Goal: Task Accomplishment & Management: Manage account settings

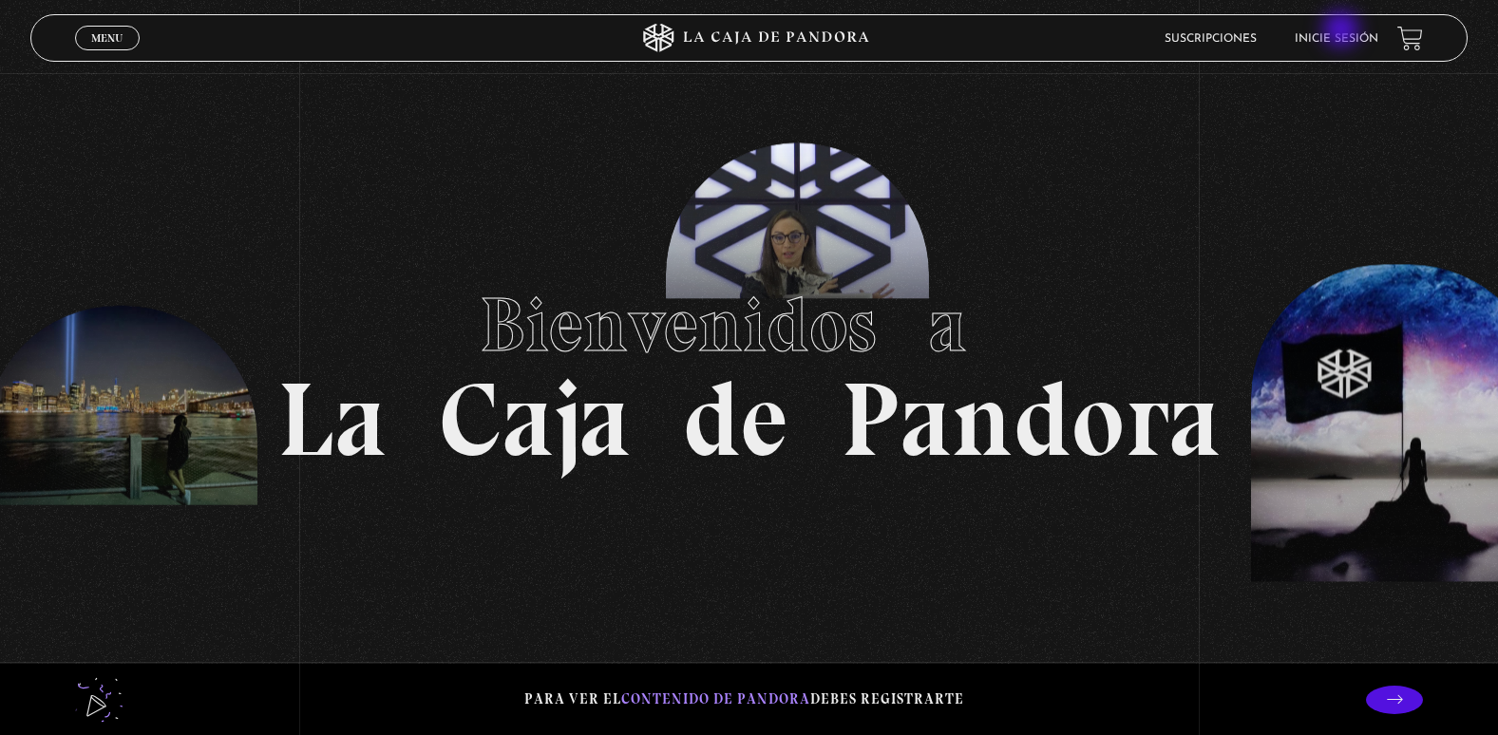
click at [1344, 31] on li "Inicie sesión" at bounding box center [1337, 38] width 84 height 29
click at [1344, 29] on li "Inicie sesión" at bounding box center [1337, 38] width 84 height 29
click at [1320, 37] on link "Inicie sesión" at bounding box center [1337, 38] width 84 height 11
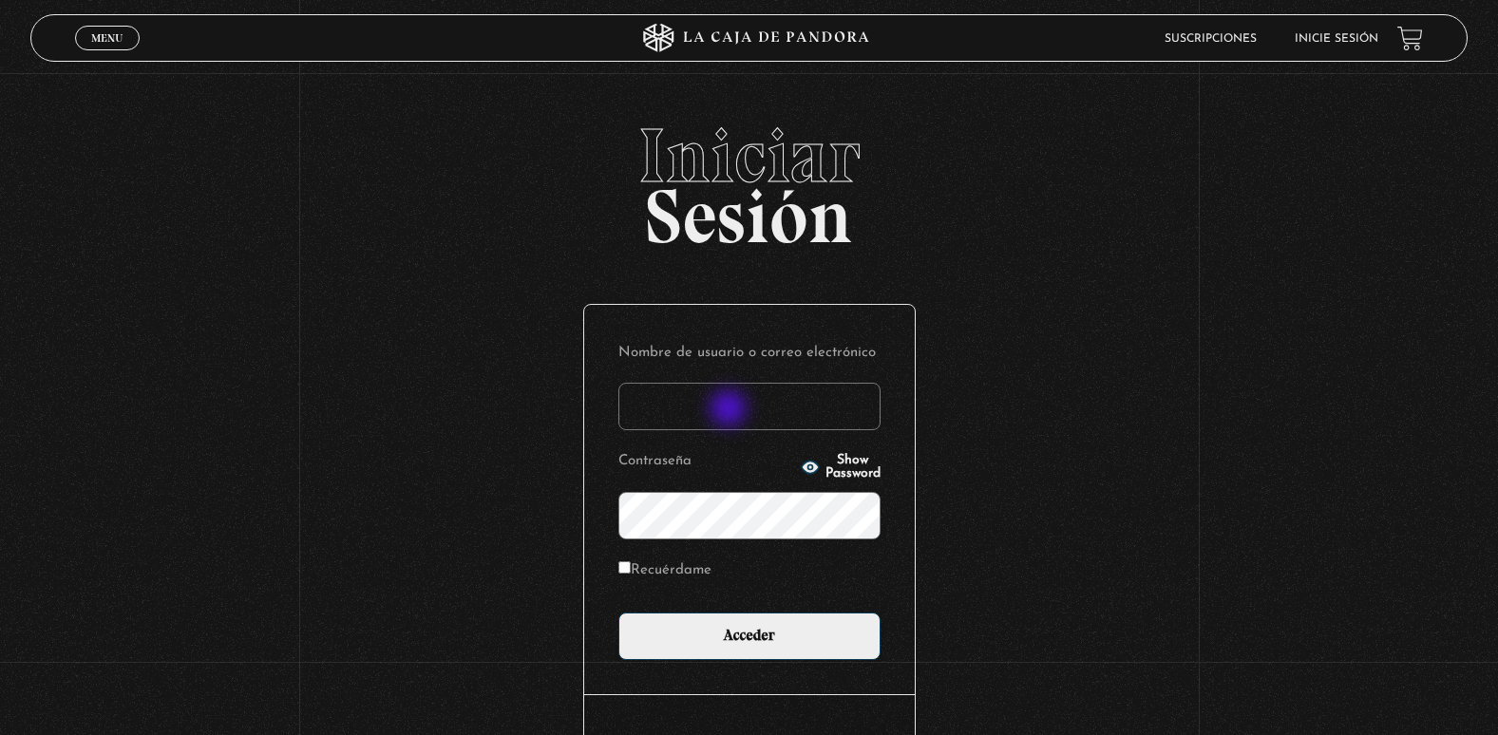
click at [731, 410] on input "Nombre de usuario o correo electrónico" at bounding box center [750, 407] width 262 height 48
type input "adriana.castillo071083@gmail.com"
click at [619, 613] on input "Acceder" at bounding box center [750, 637] width 262 height 48
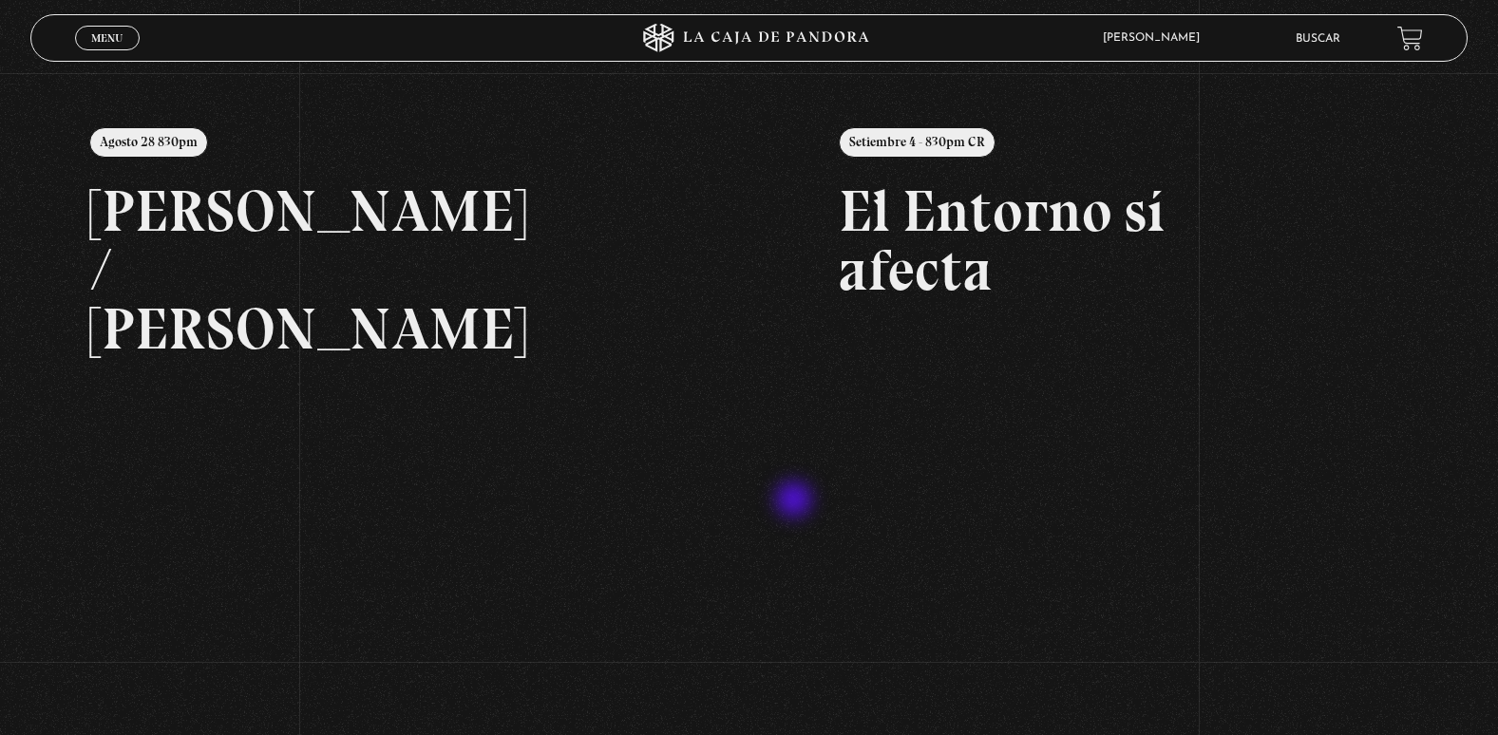
scroll to position [285, 0]
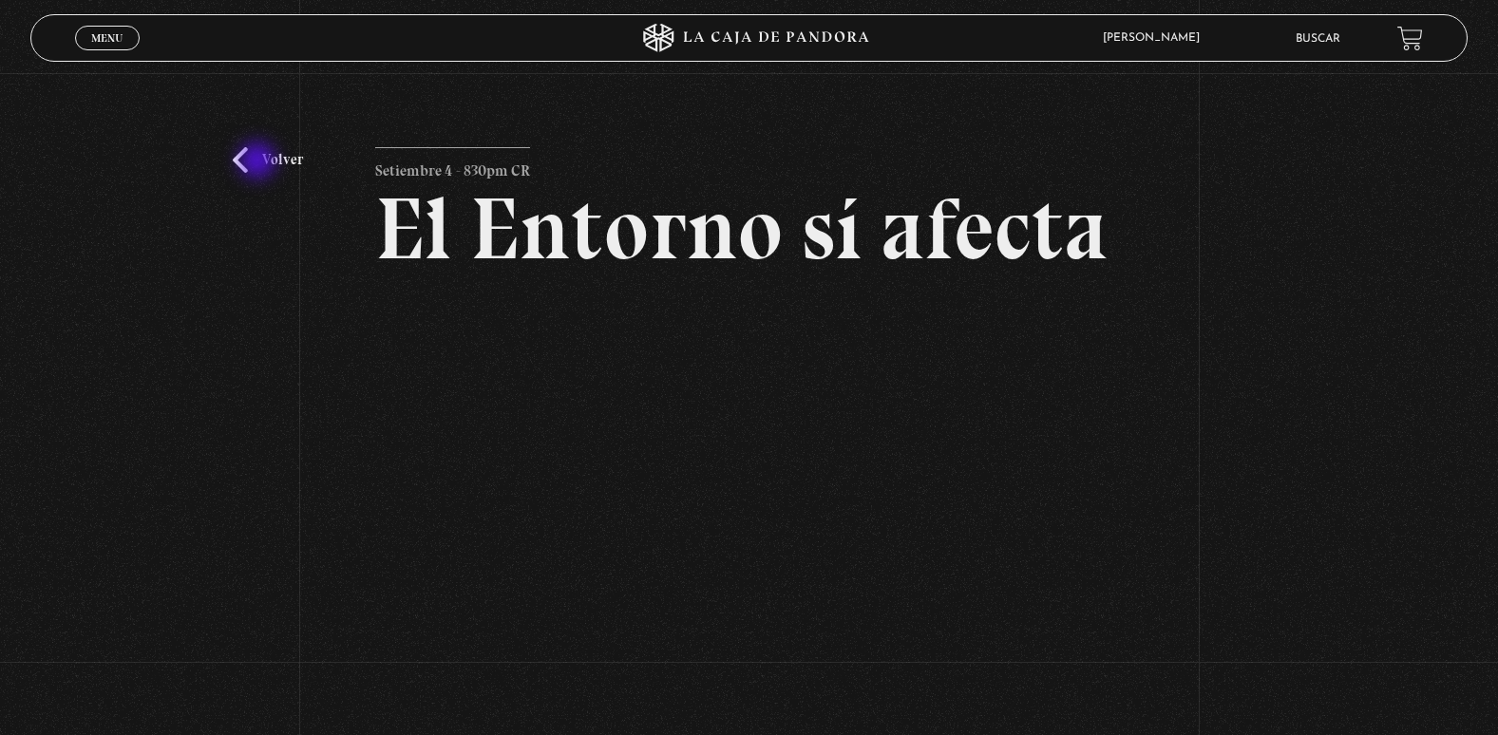
click at [259, 162] on link "Volver" at bounding box center [268, 160] width 70 height 26
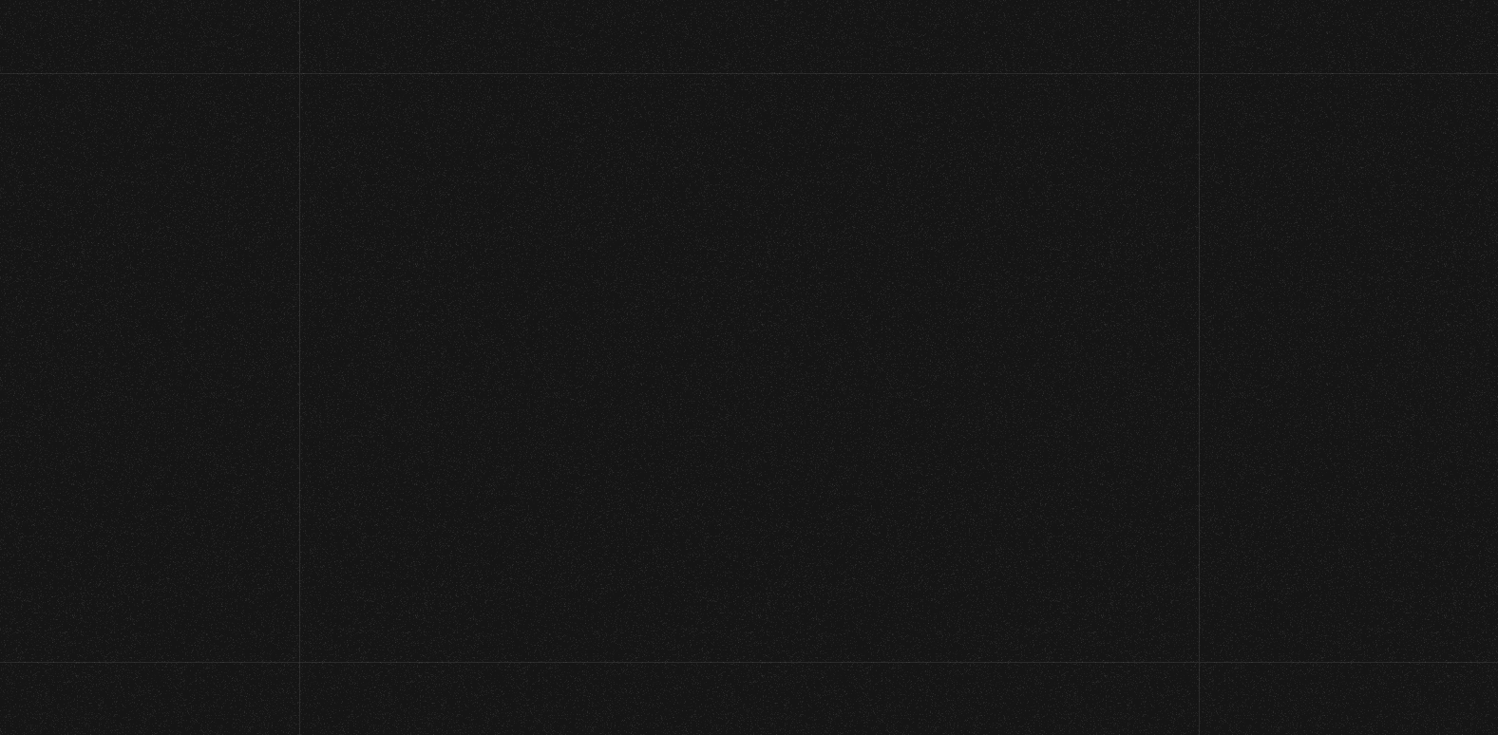
scroll to position [285, 0]
